Goal: Transaction & Acquisition: Purchase product/service

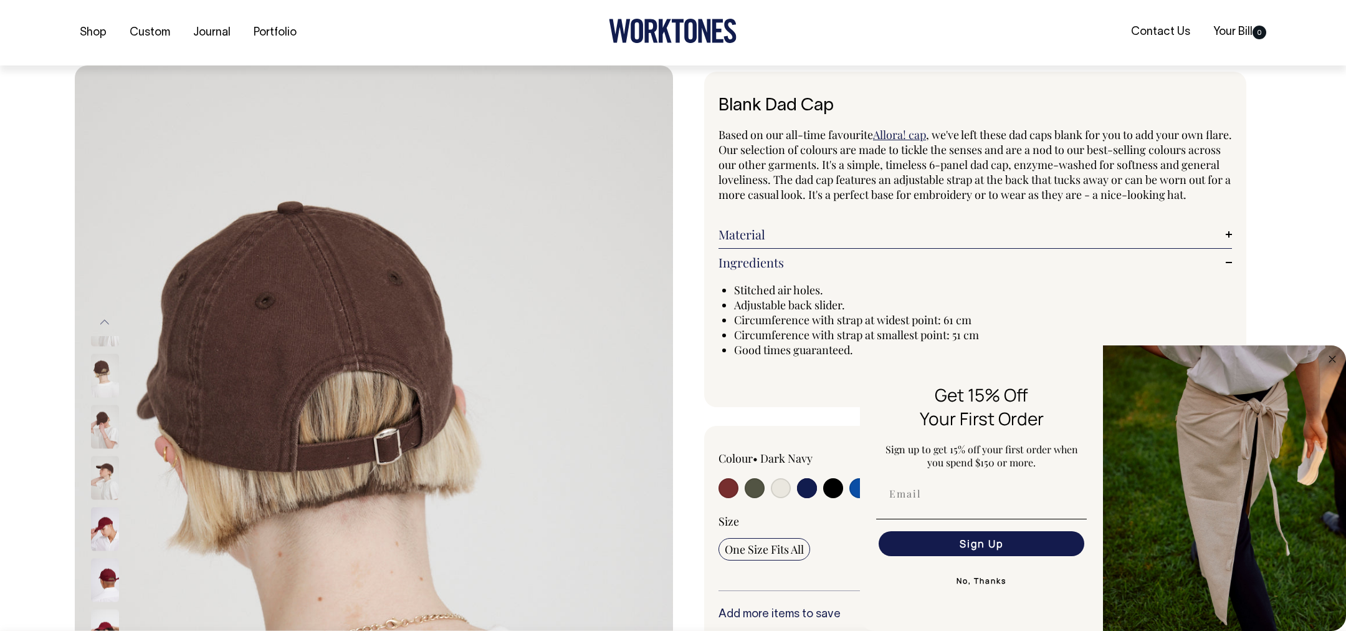
select select "Dark Navy"
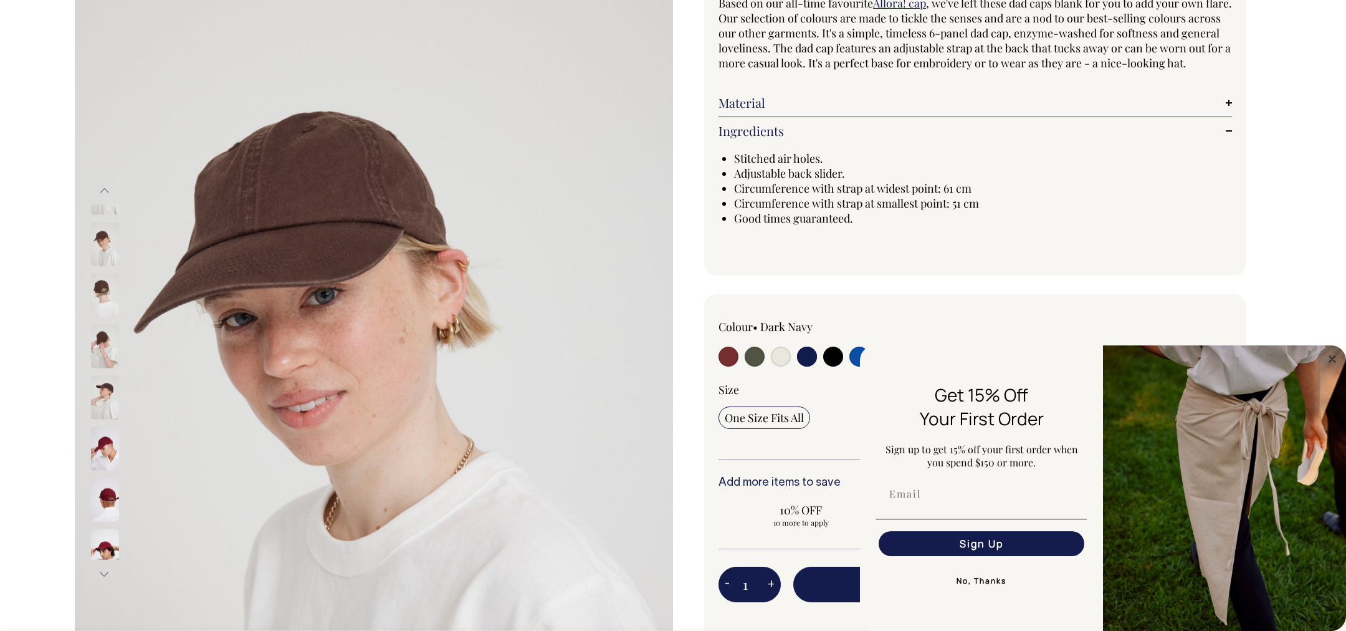
scroll to position [131, 0]
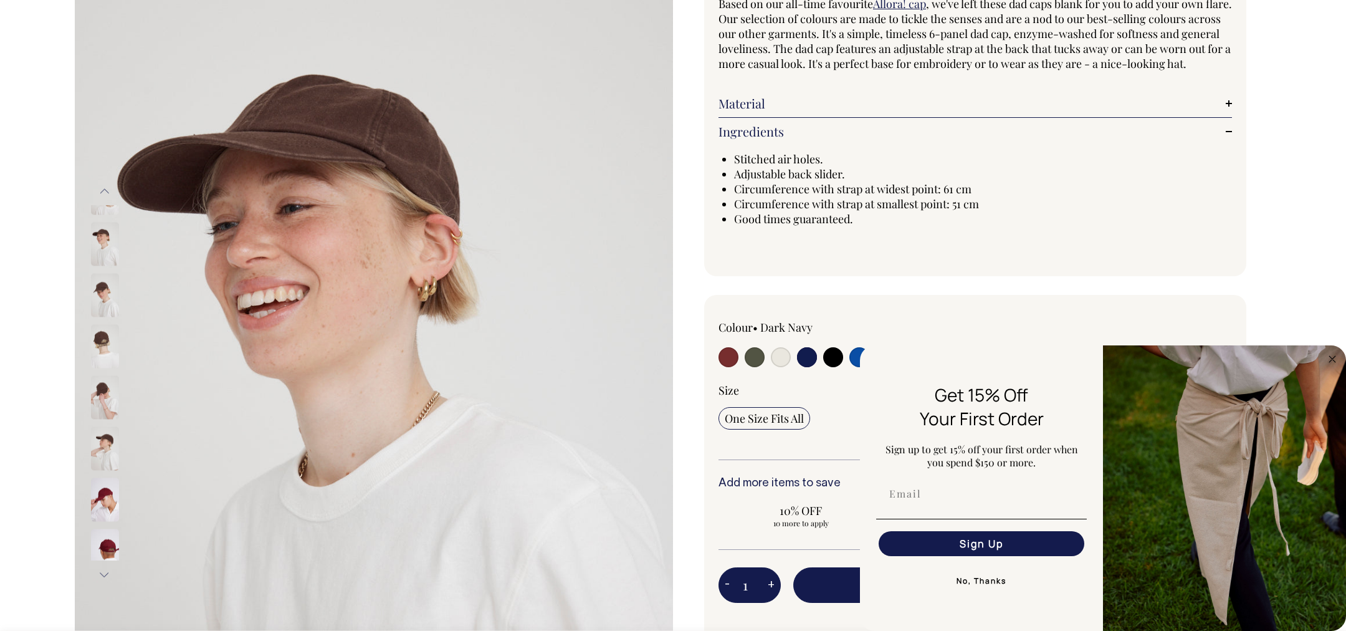
click at [108, 191] on button "Previous" at bounding box center [104, 191] width 19 height 28
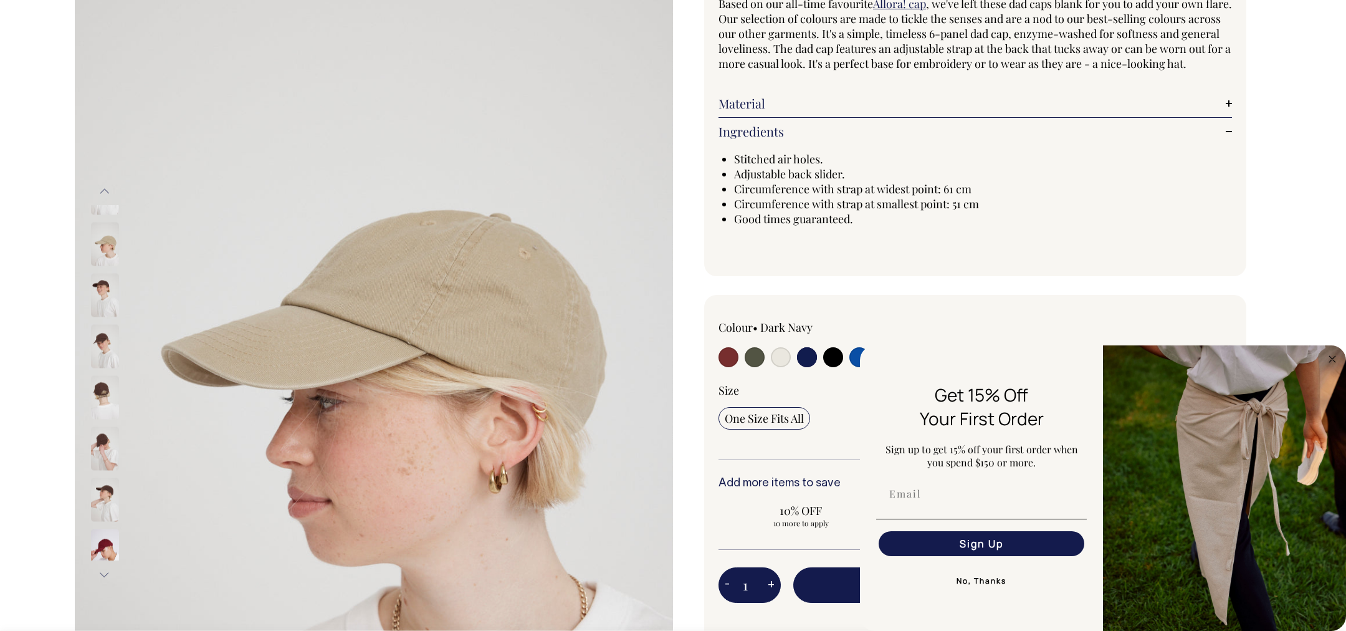
click at [108, 191] on button "Previous" at bounding box center [104, 191] width 19 height 28
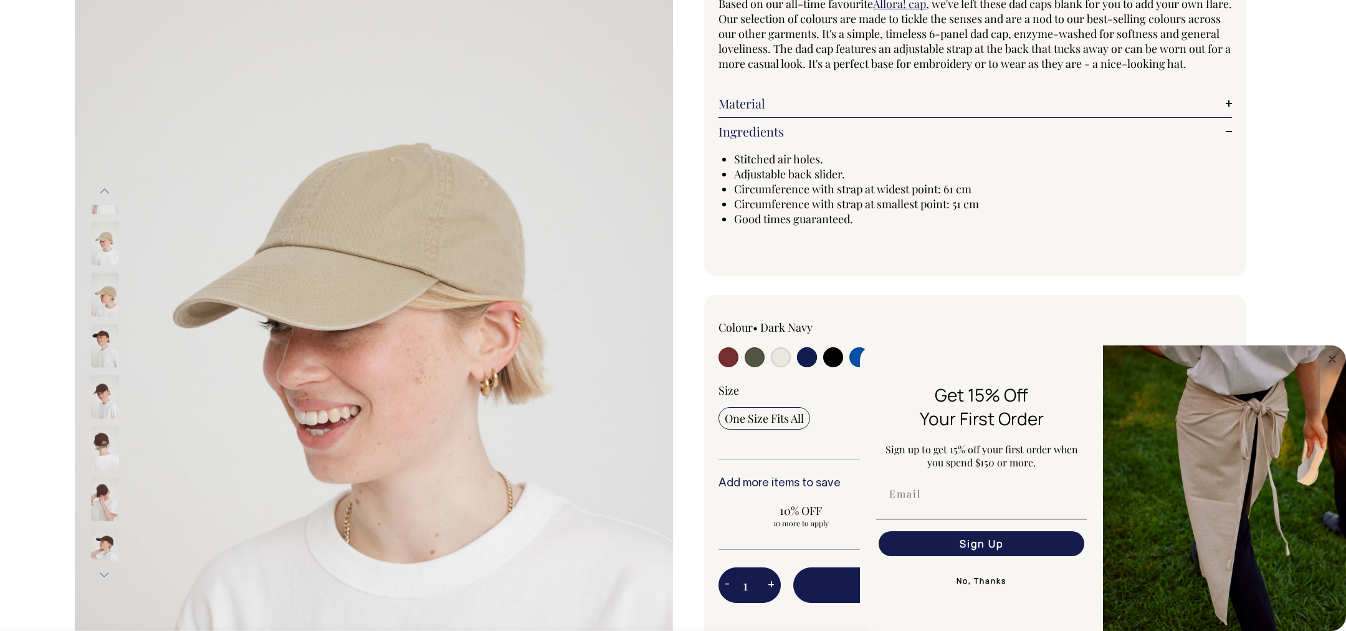
click at [108, 191] on button "Previous" at bounding box center [104, 191] width 19 height 28
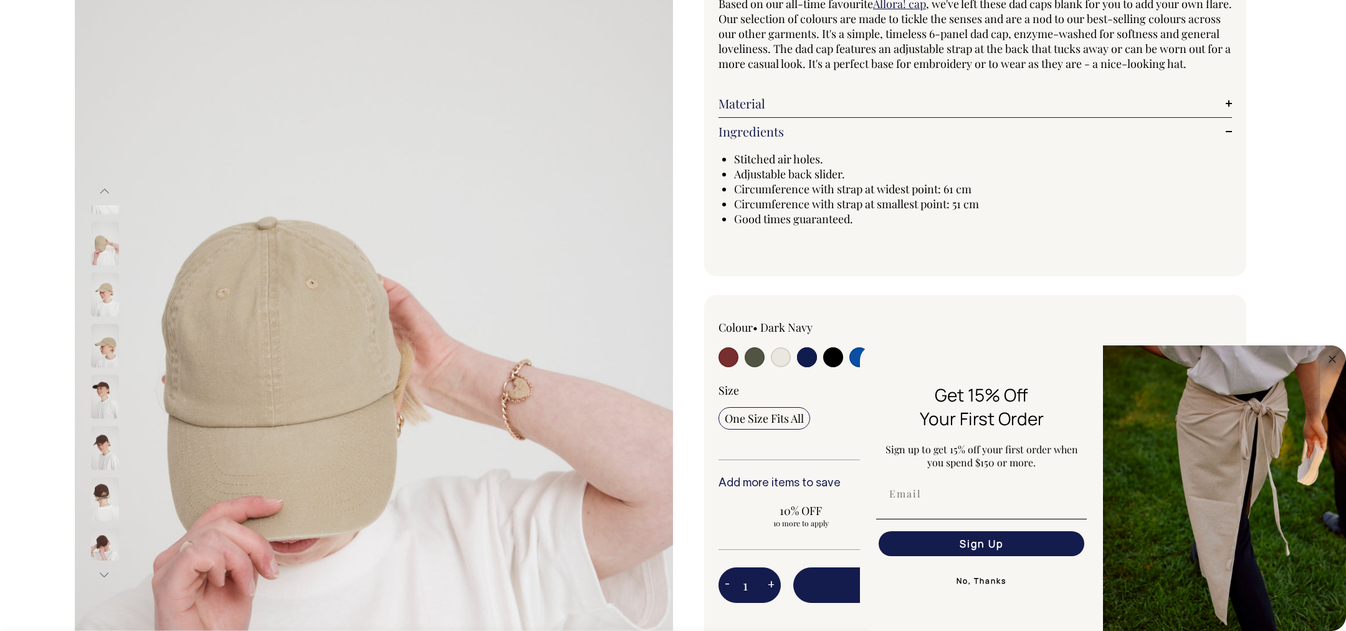
click at [108, 191] on button "Previous" at bounding box center [104, 191] width 19 height 28
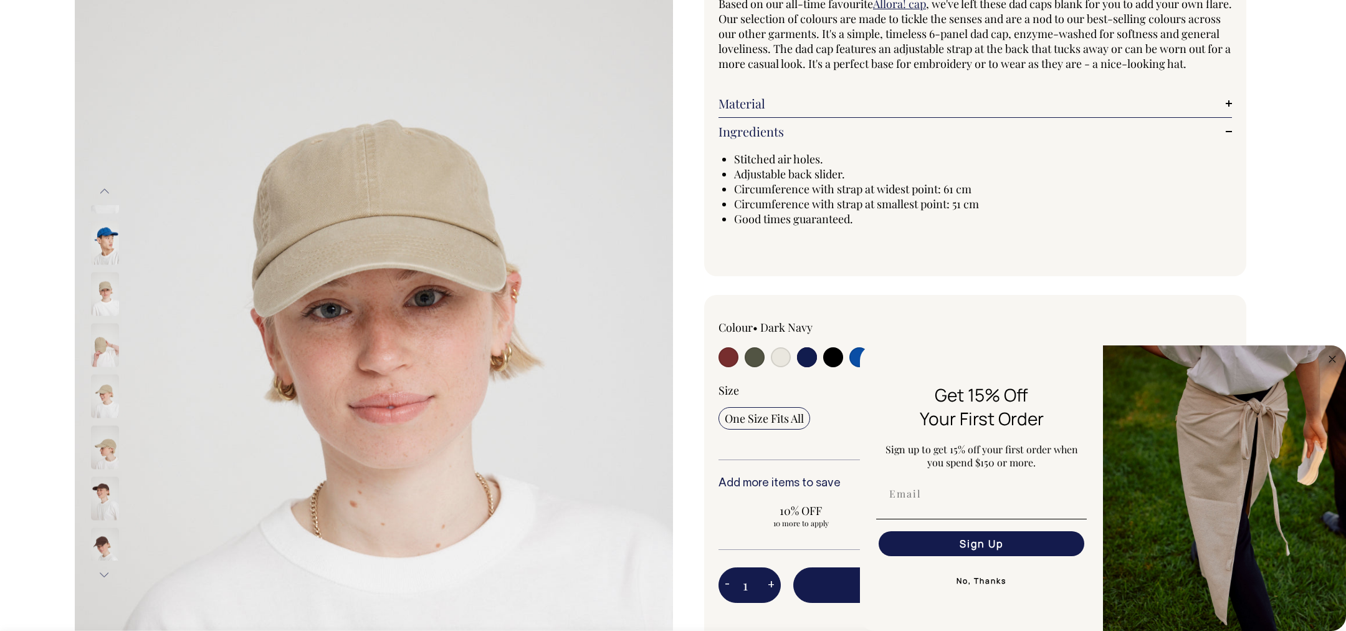
click at [108, 191] on button "Previous" at bounding box center [104, 191] width 19 height 28
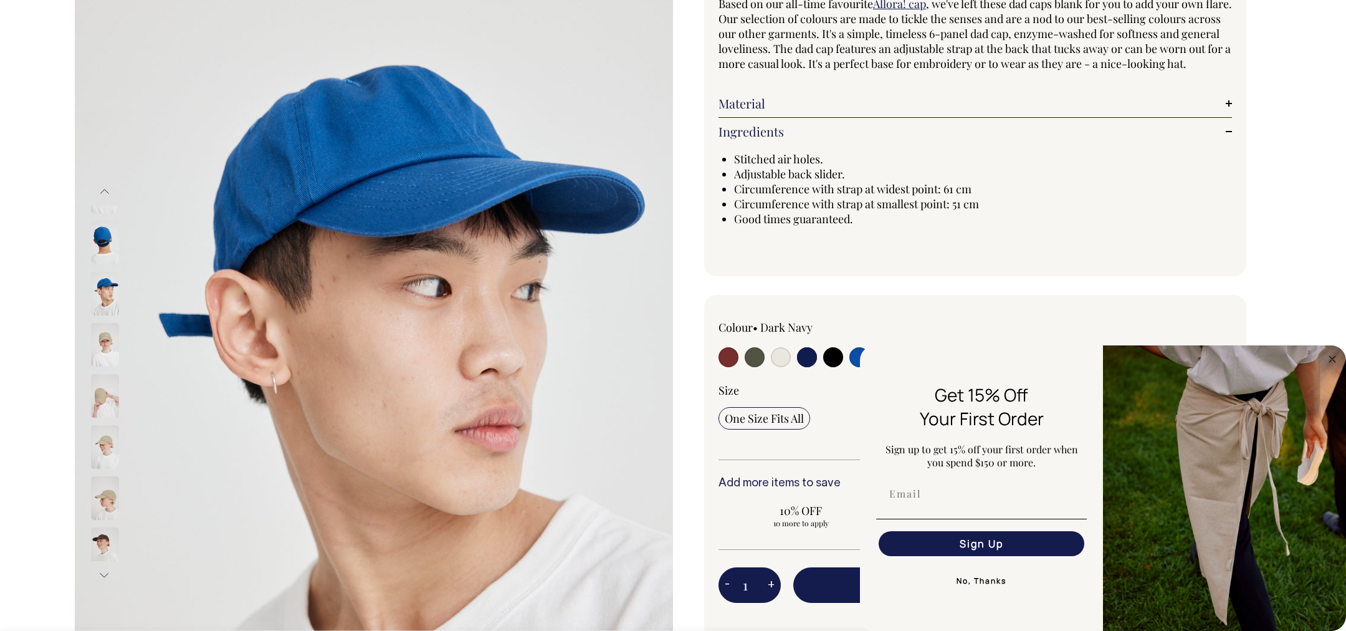
click at [108, 191] on button "Previous" at bounding box center [104, 192] width 19 height 28
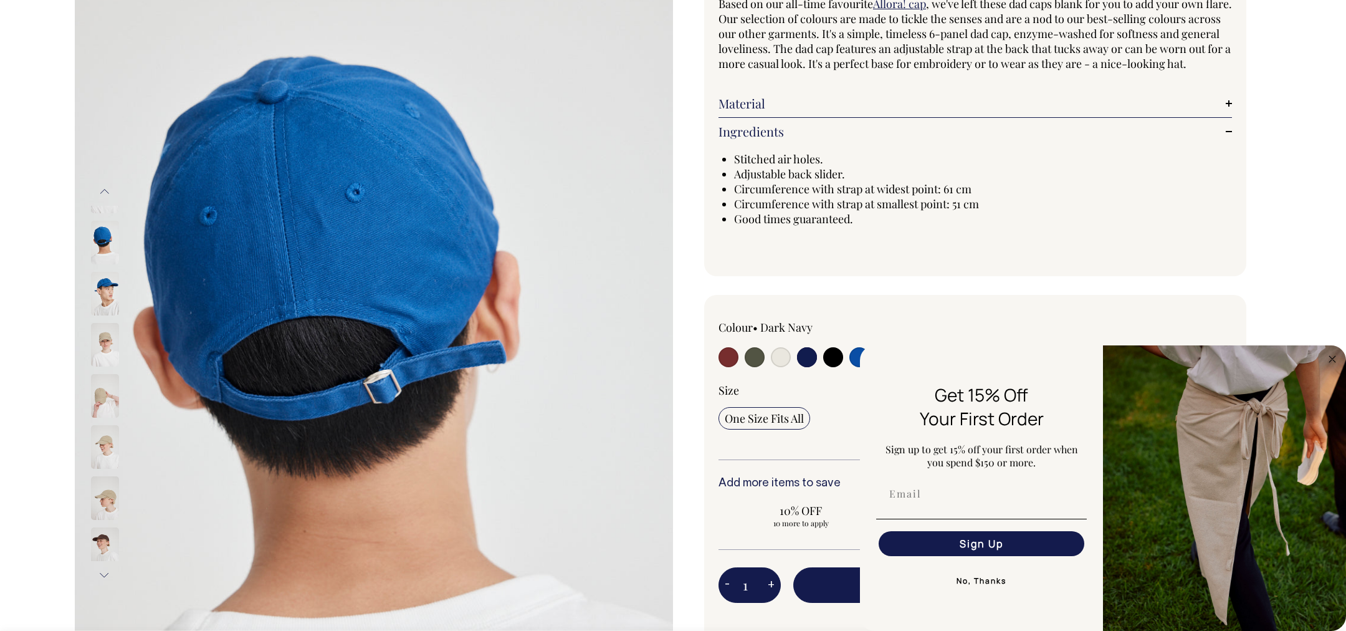
click at [108, 191] on button "Previous" at bounding box center [104, 192] width 19 height 28
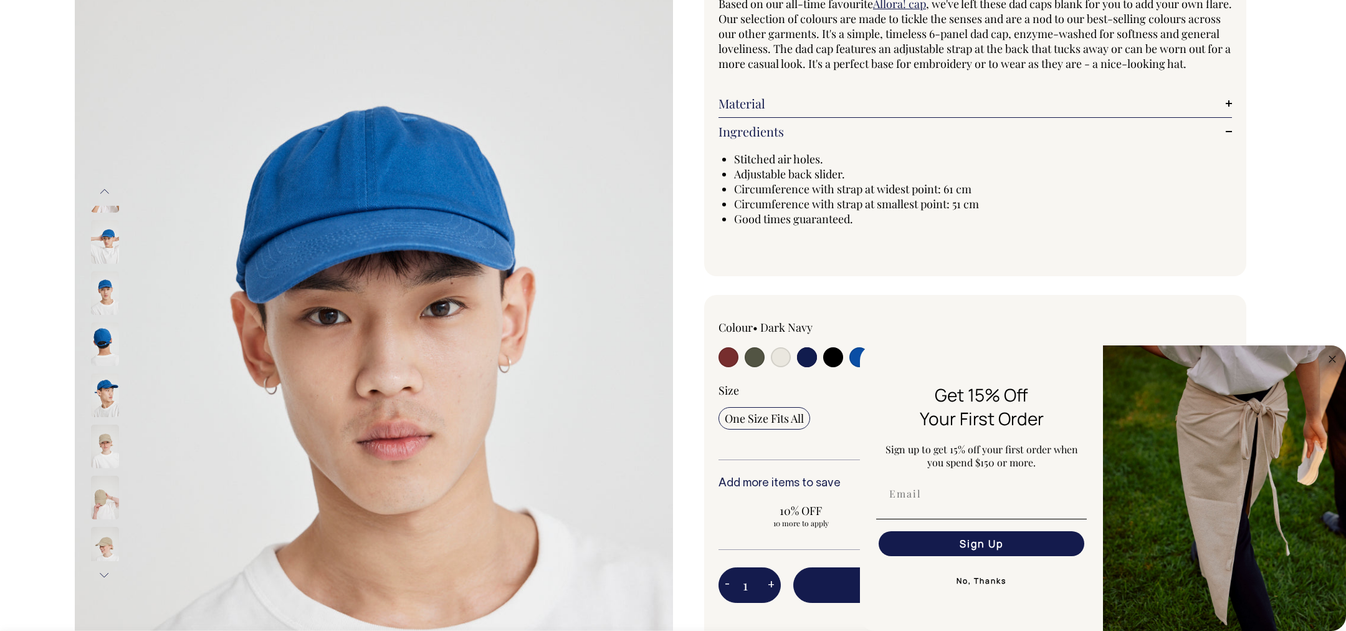
click at [108, 191] on button "Previous" at bounding box center [104, 192] width 19 height 28
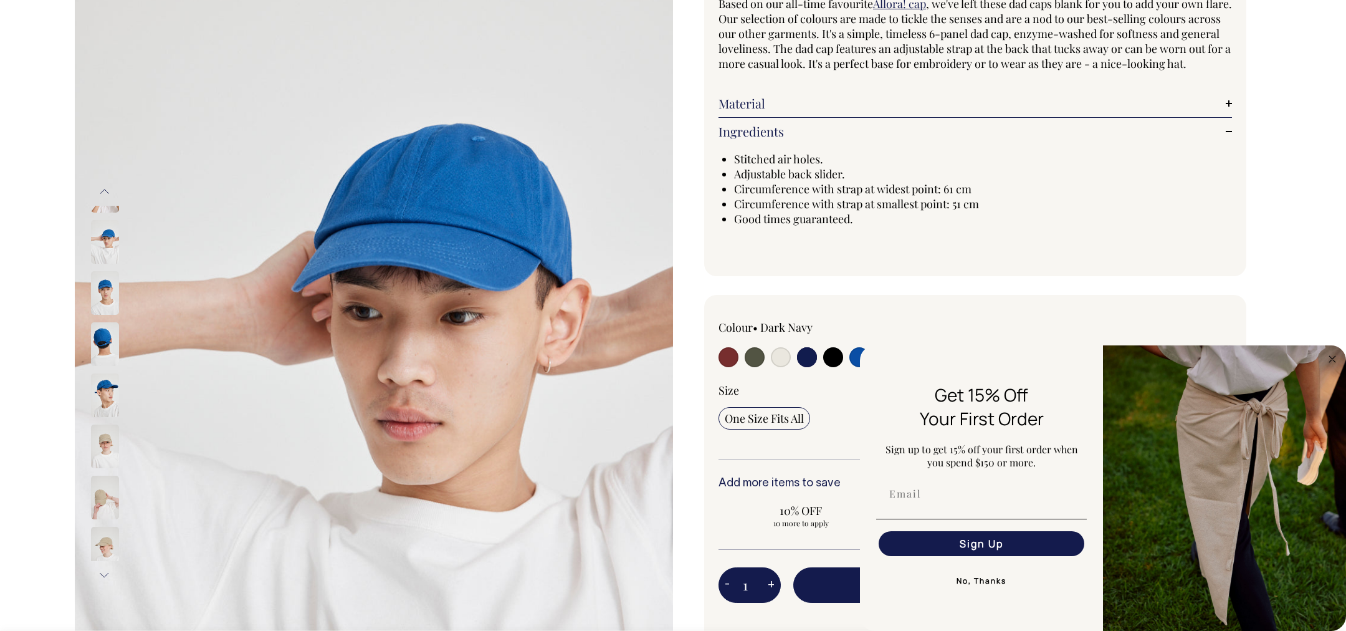
click at [108, 191] on button "Previous" at bounding box center [104, 192] width 19 height 28
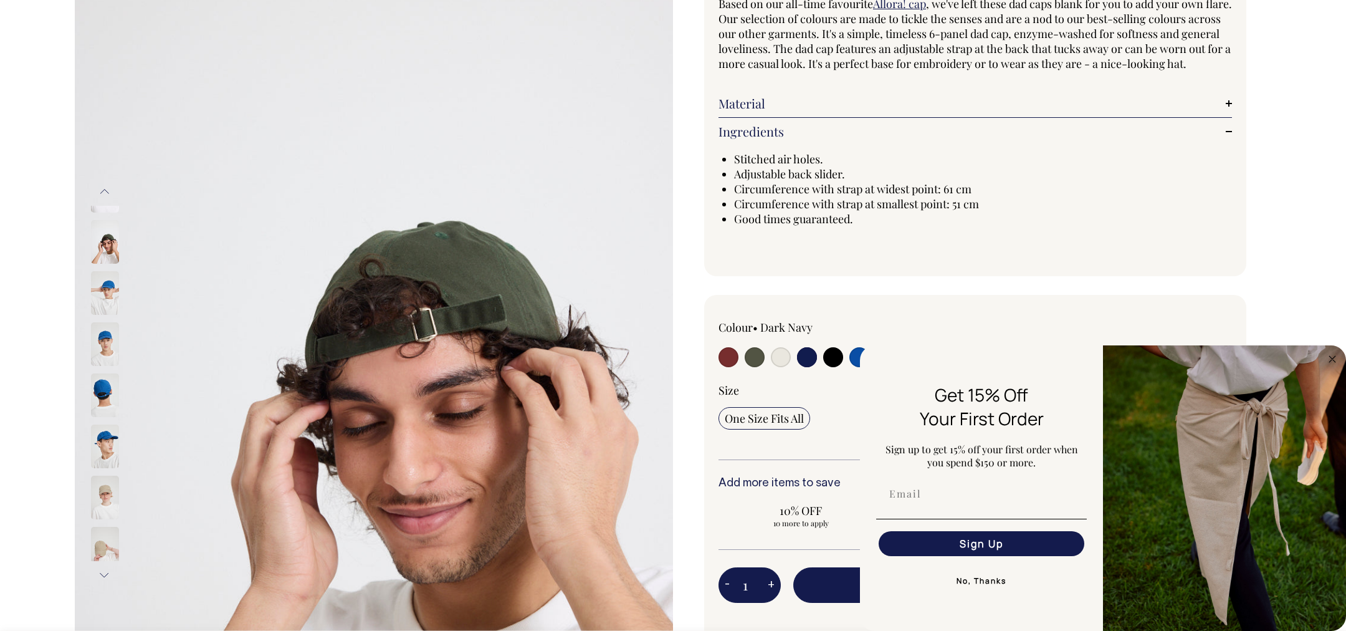
click at [108, 191] on button "Previous" at bounding box center [104, 192] width 19 height 28
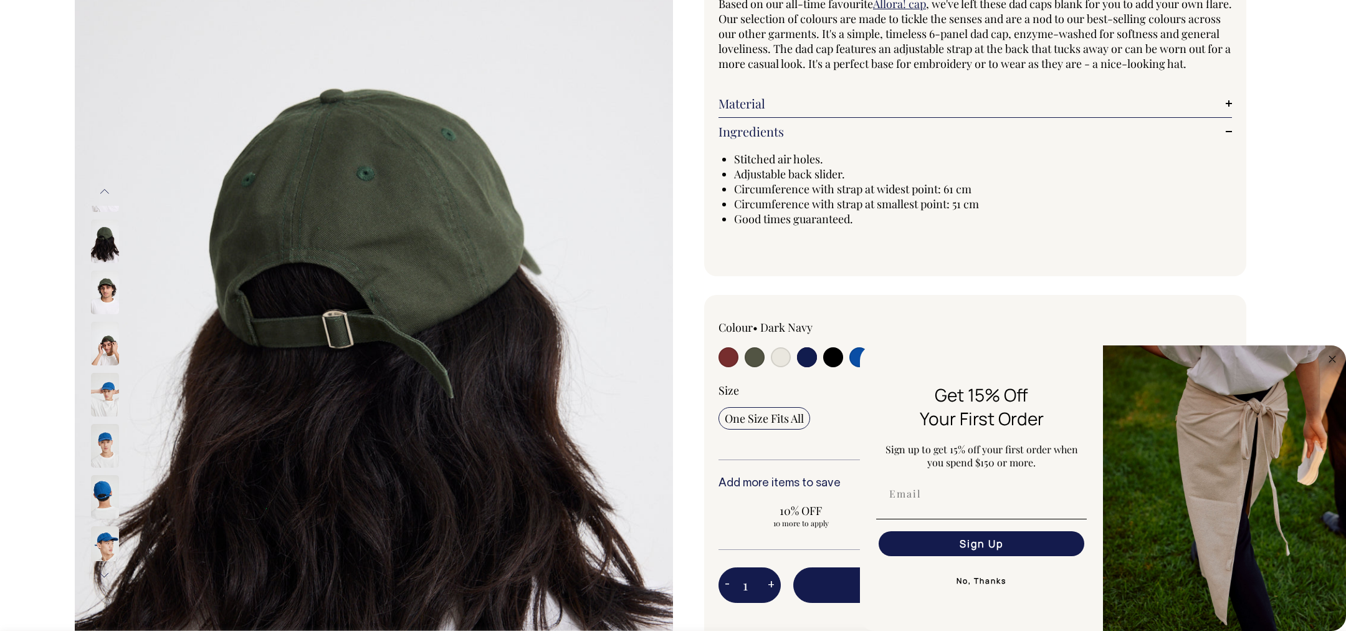
click at [107, 189] on button "Previous" at bounding box center [104, 192] width 19 height 28
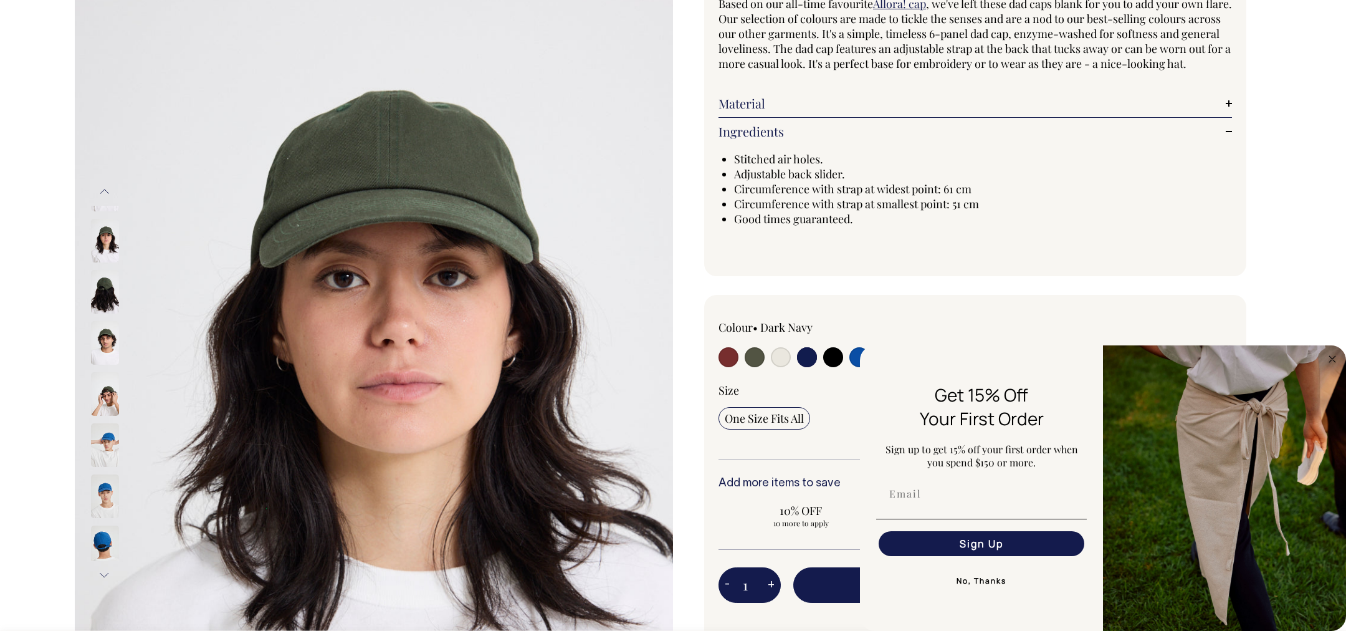
click at [107, 189] on button "Previous" at bounding box center [104, 192] width 19 height 28
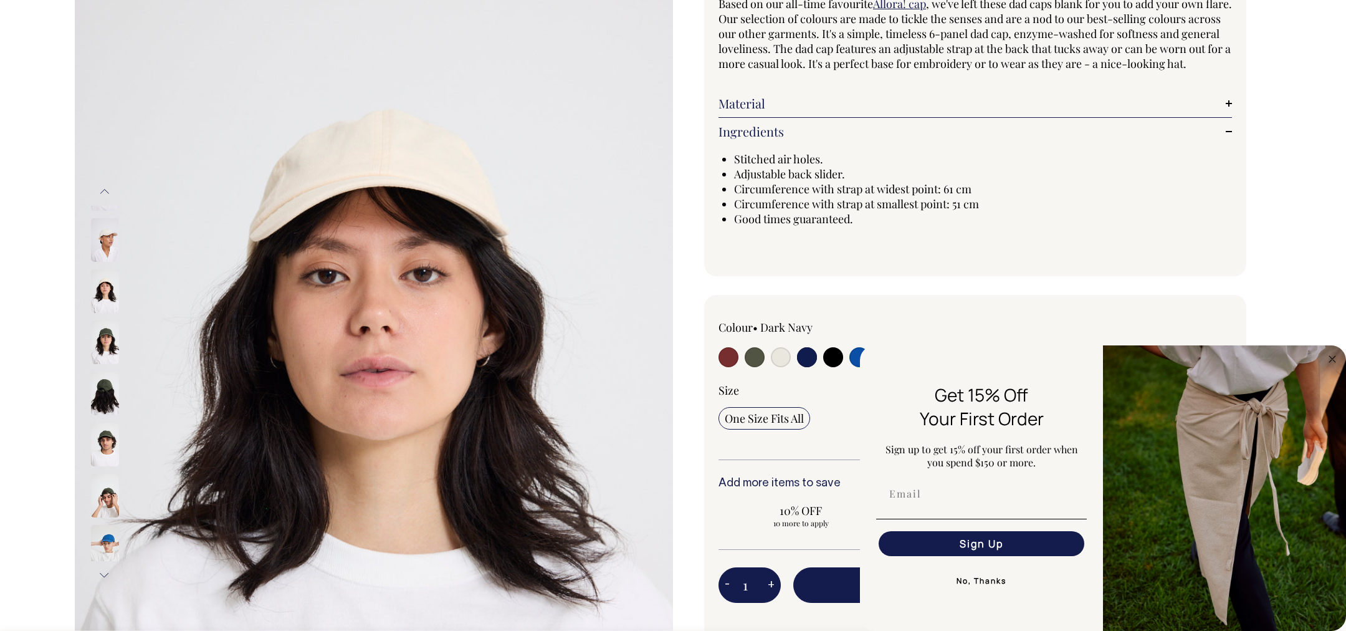
click at [107, 189] on button "Previous" at bounding box center [104, 192] width 19 height 28
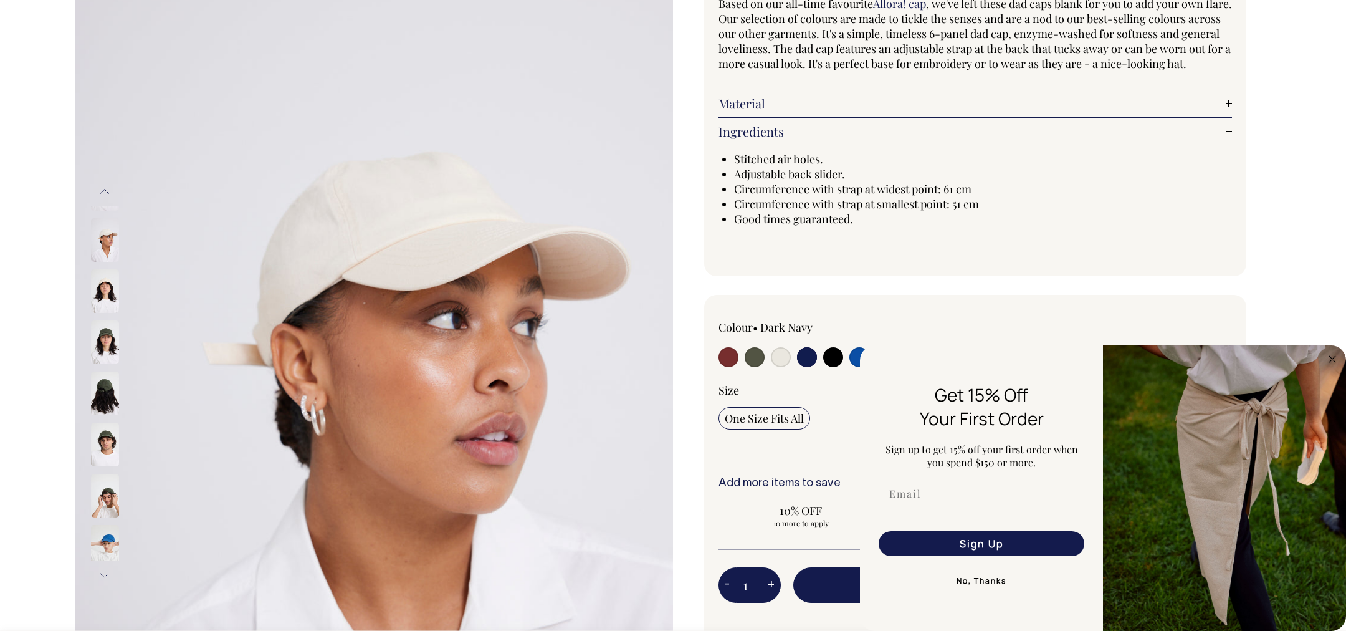
click at [107, 189] on button "Previous" at bounding box center [104, 192] width 19 height 28
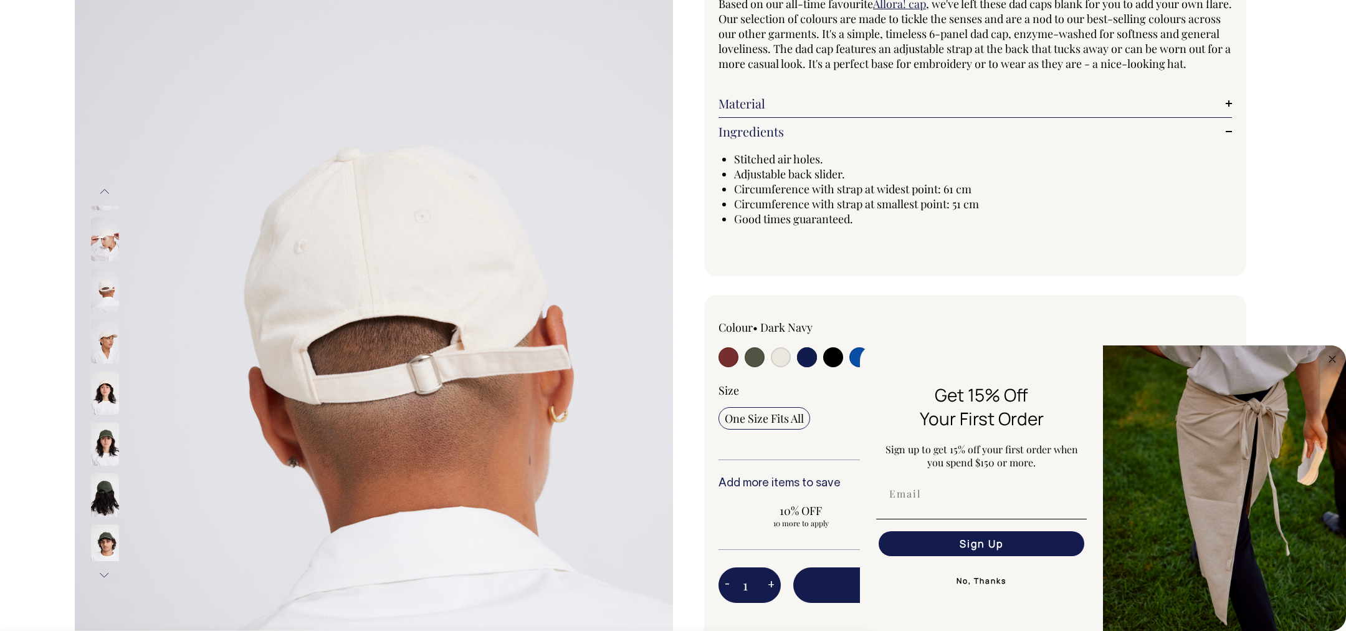
click at [107, 189] on button "Previous" at bounding box center [104, 192] width 19 height 28
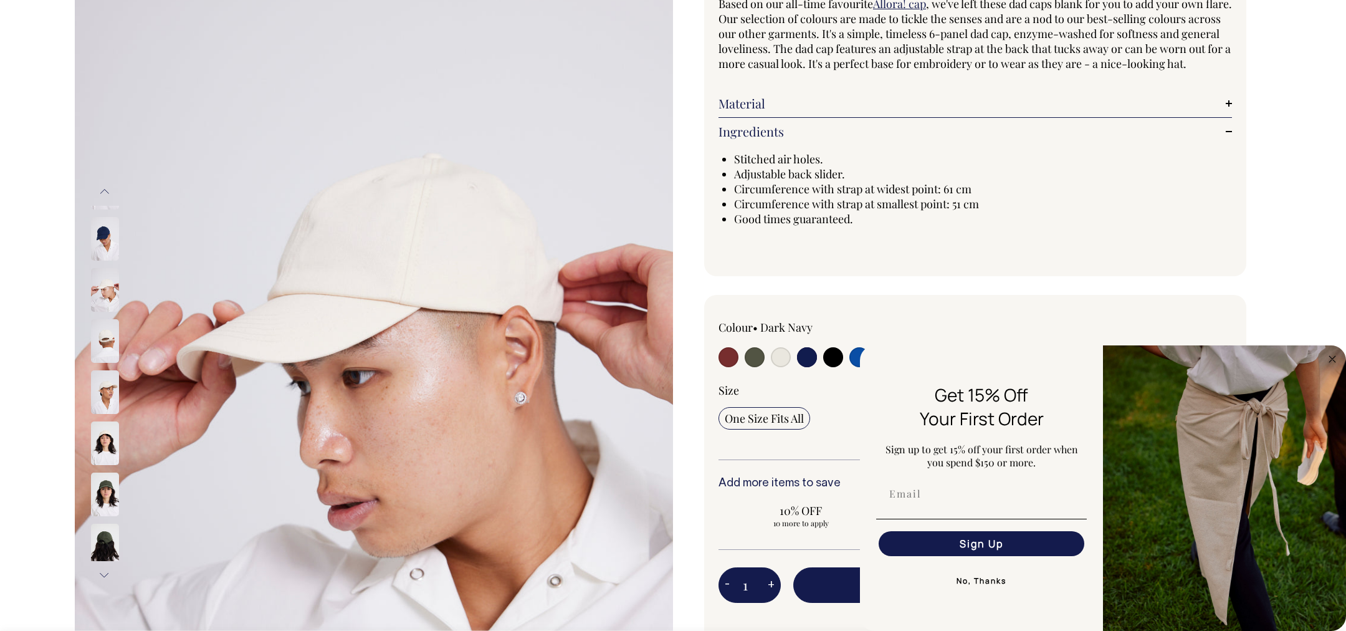
click at [107, 189] on button "Previous" at bounding box center [104, 192] width 19 height 28
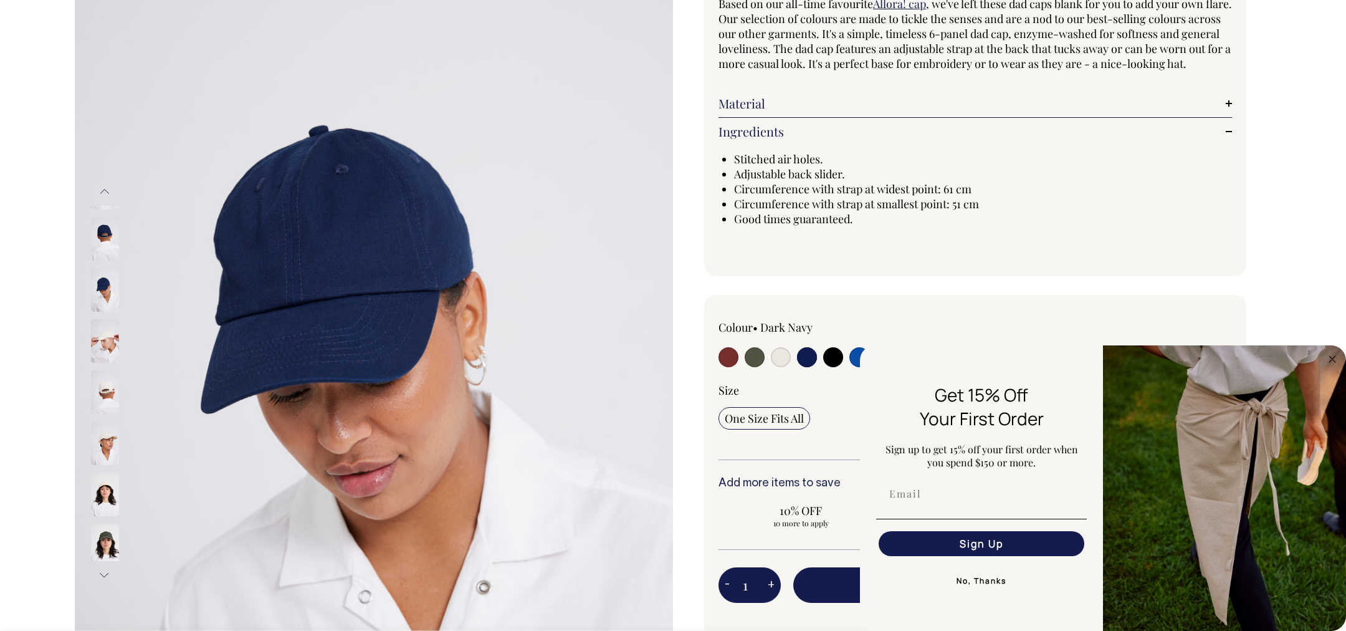
click at [107, 189] on button "Previous" at bounding box center [104, 192] width 19 height 28
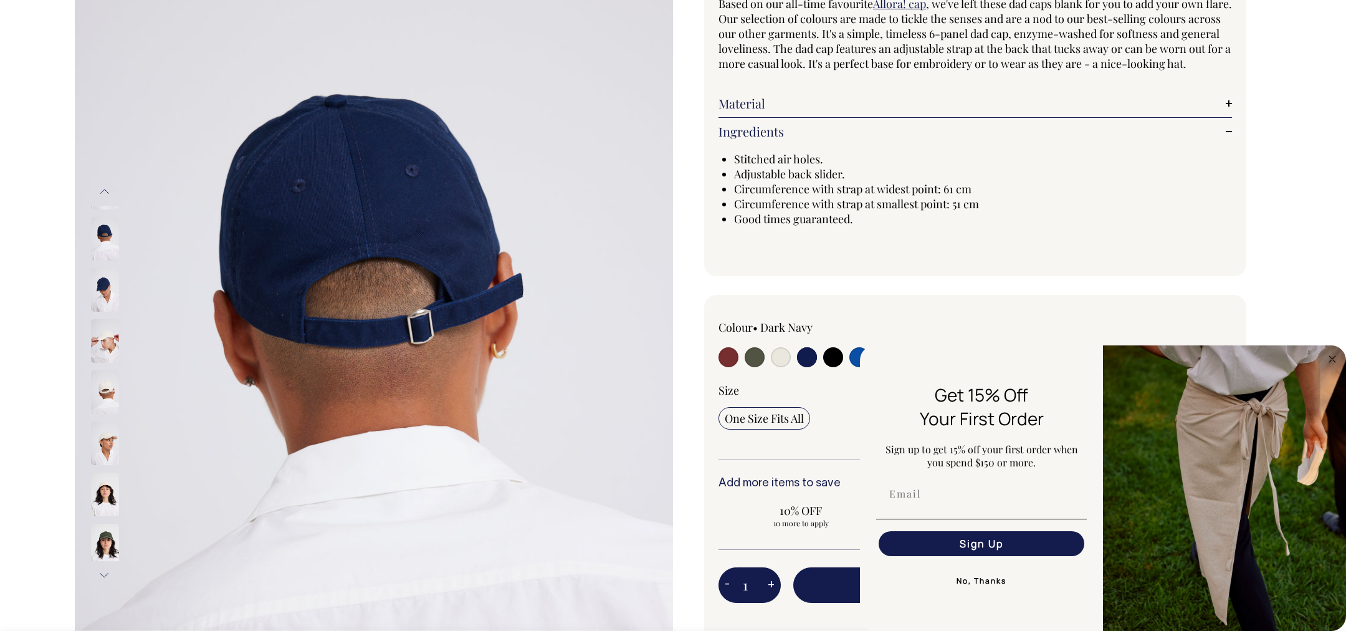
click at [97, 285] on img at bounding box center [105, 290] width 28 height 44
